Goal: Find specific page/section: Find specific page/section

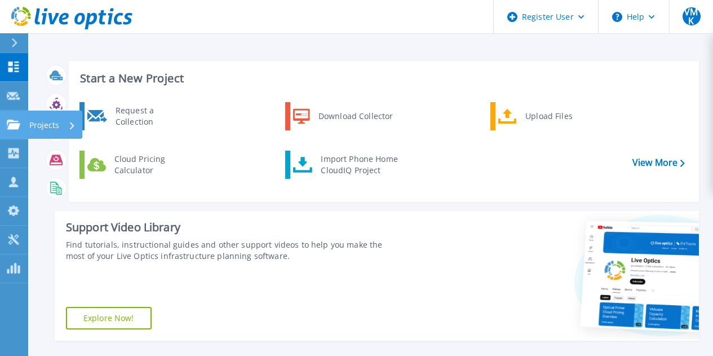
click at [37, 124] on p "Projects" at bounding box center [44, 124] width 30 height 29
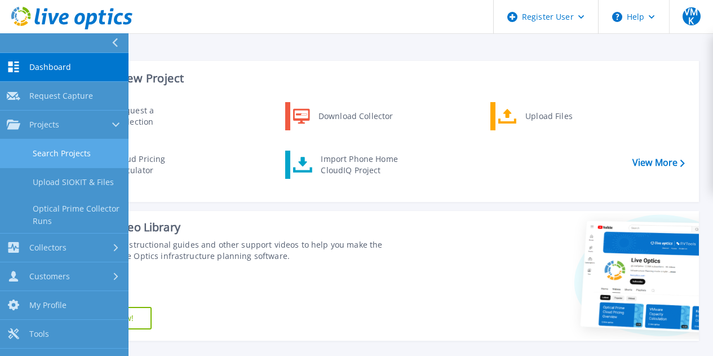
click at [90, 149] on link "Search Projects" at bounding box center [64, 153] width 129 height 29
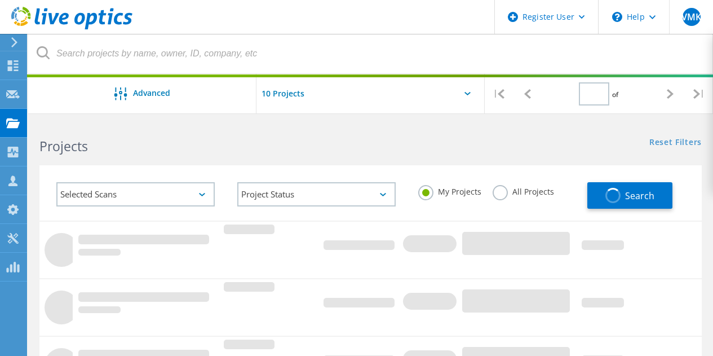
type input "1"
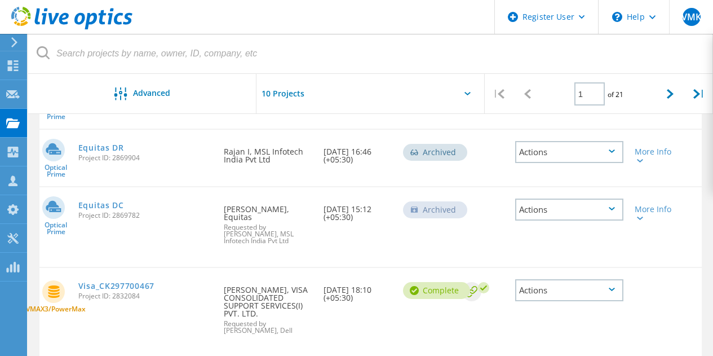
scroll to position [394, 0]
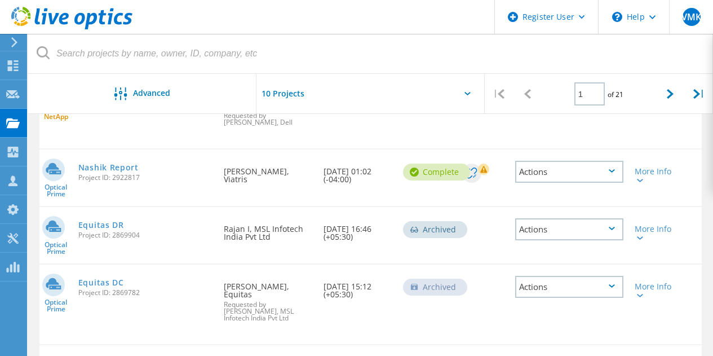
click at [283, 85] on input "text" at bounding box center [313, 93] width 113 height 39
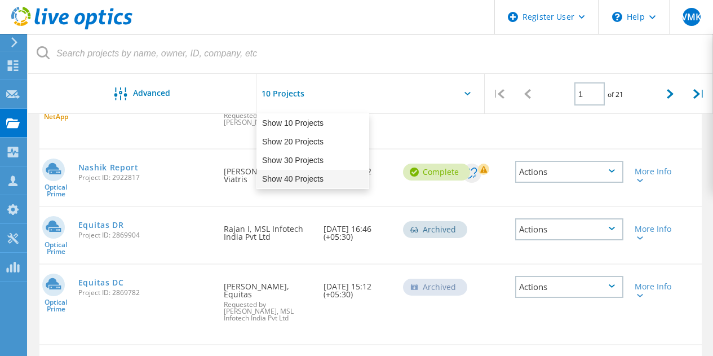
click at [311, 182] on div "Show 40 Projects" at bounding box center [313, 179] width 112 height 19
type input "Show 40 Projects"
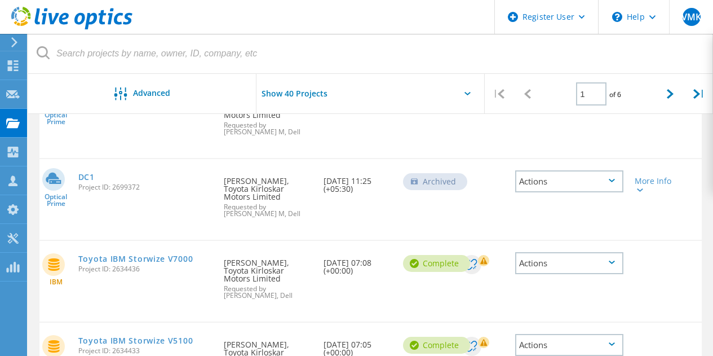
scroll to position [1408, 0]
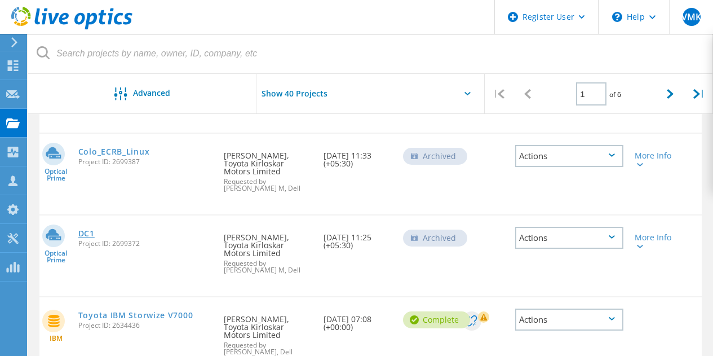
click at [86, 237] on link "DC1" at bounding box center [86, 233] width 16 height 8
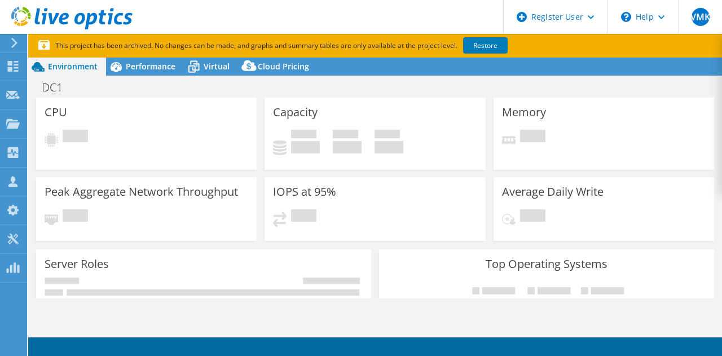
select select "USD"
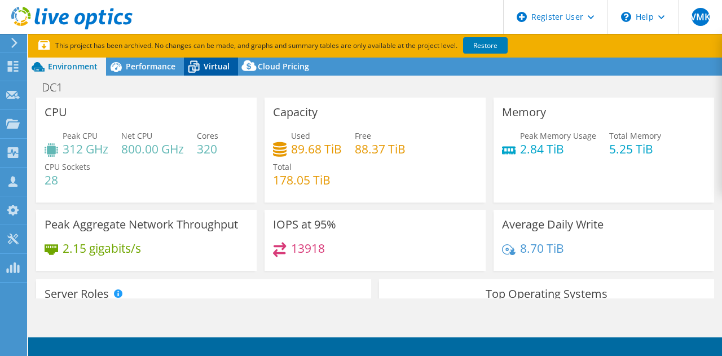
click at [220, 62] on span "Virtual" at bounding box center [217, 66] width 26 height 11
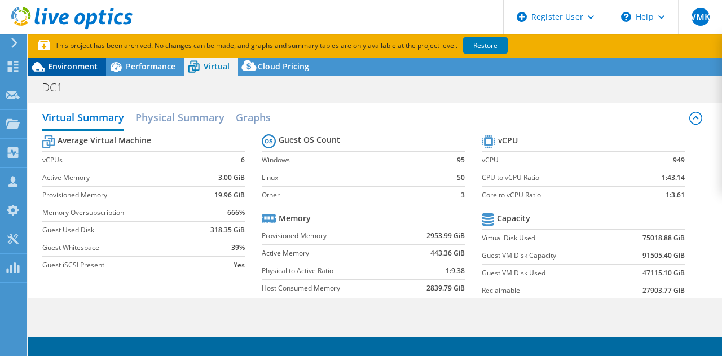
click at [85, 74] on div "Environment" at bounding box center [67, 67] width 78 height 18
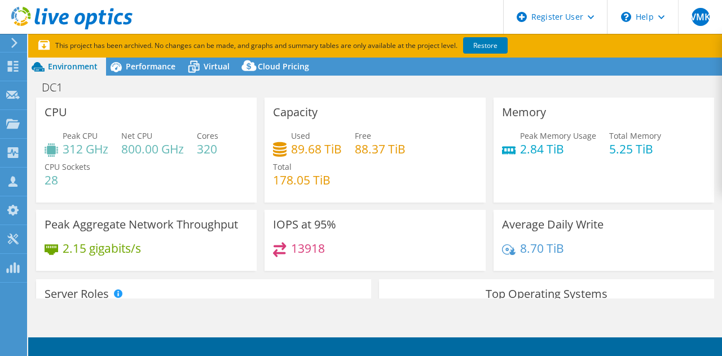
scroll to position [113, 0]
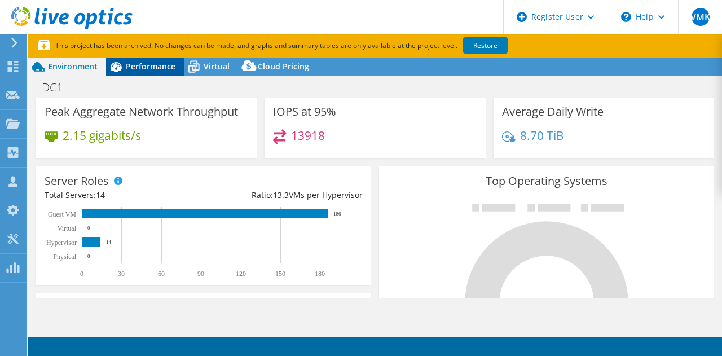
click at [153, 73] on div "Performance" at bounding box center [145, 67] width 78 height 18
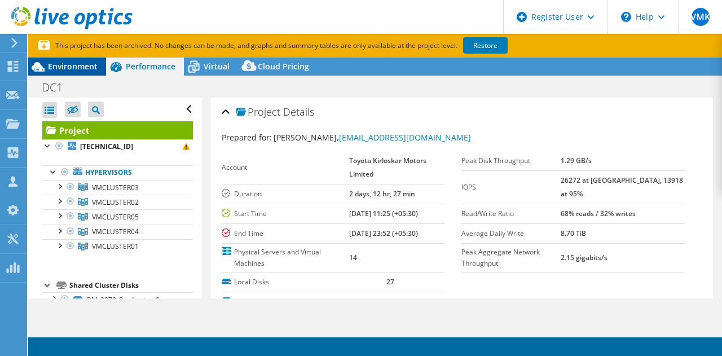
click at [81, 73] on div "Environment" at bounding box center [67, 67] width 78 height 18
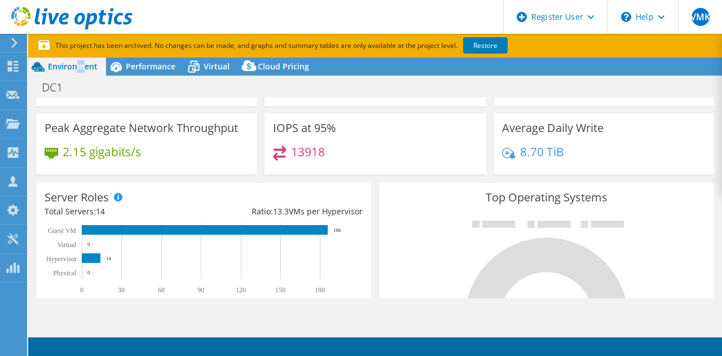
scroll to position [113, 0]
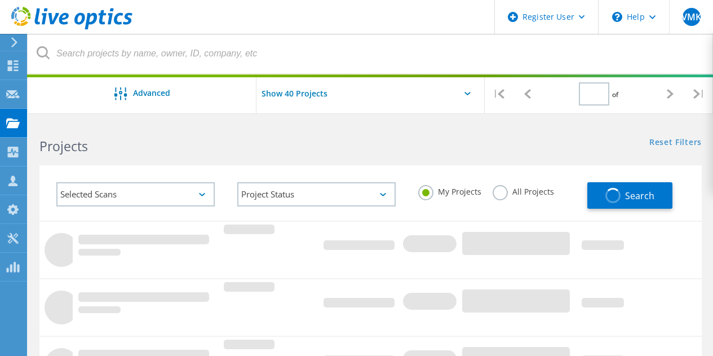
type input "1"
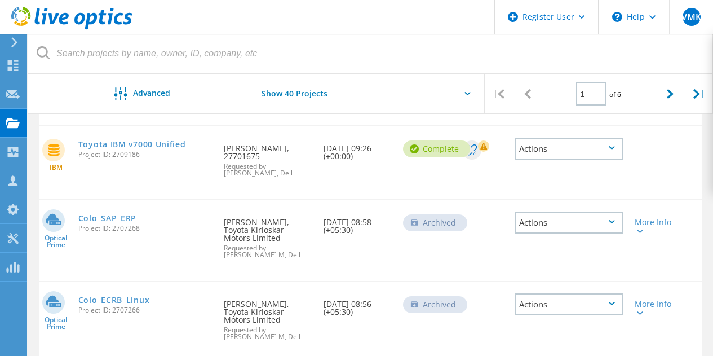
scroll to position [1071, 0]
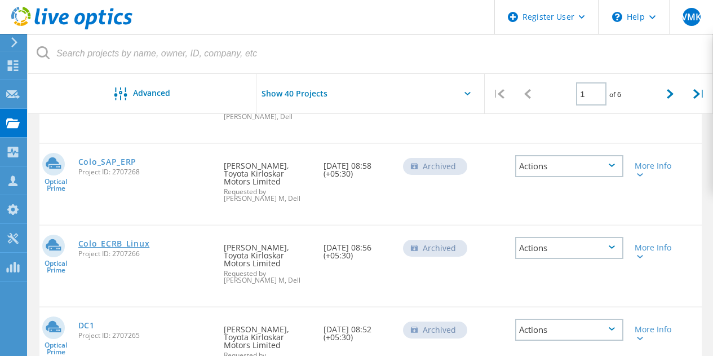
click at [142, 247] on link "Colo_ECRB_Linux" at bounding box center [114, 244] width 72 height 8
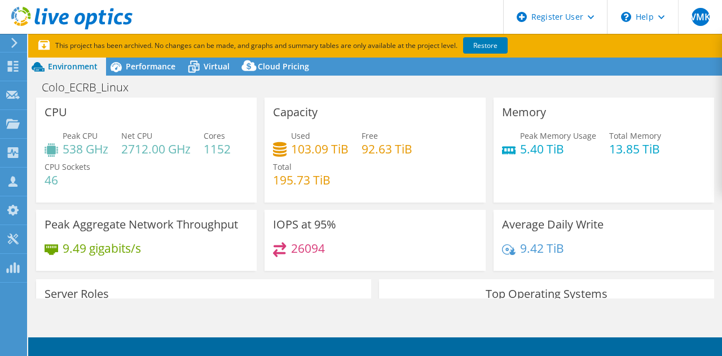
select select "USD"
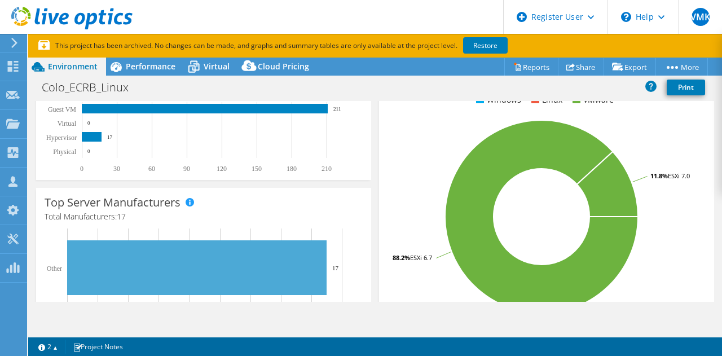
scroll to position [169, 0]
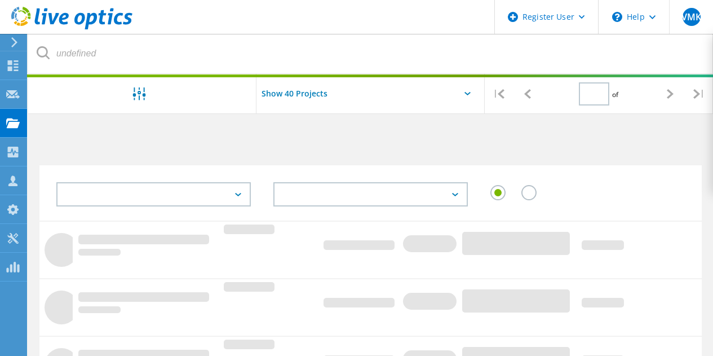
type input "1"
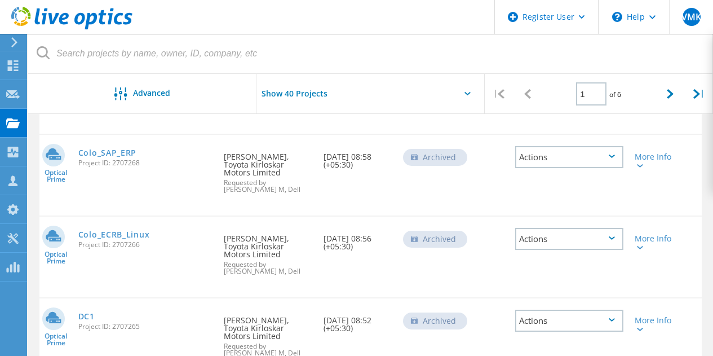
scroll to position [1071, 0]
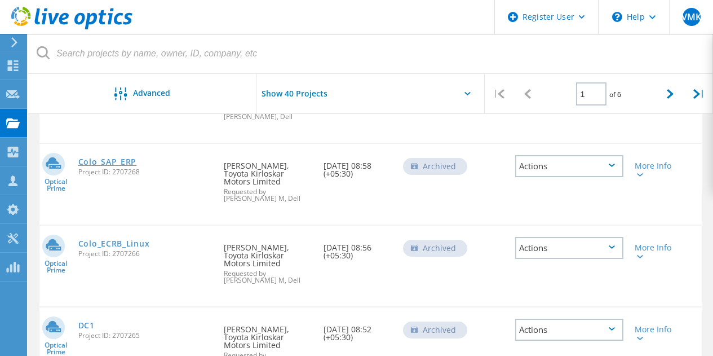
click at [89, 166] on link "Colo_SAP_ERP" at bounding box center [107, 162] width 58 height 8
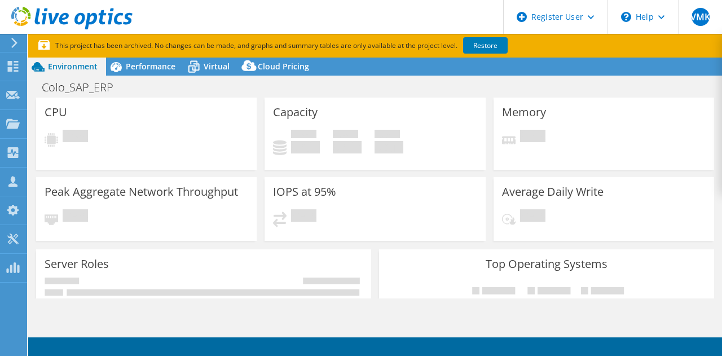
select select "USD"
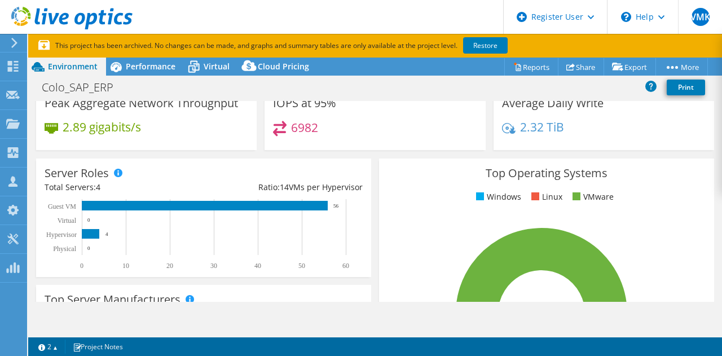
scroll to position [113, 0]
